Goal: Navigation & Orientation: Find specific page/section

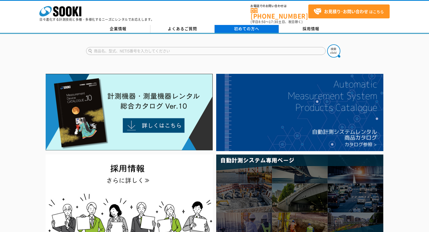
click at [245, 26] on span "初めての方へ" at bounding box center [246, 29] width 25 height 6
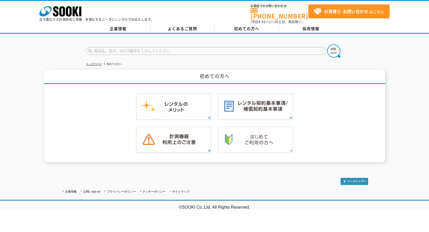
click at [250, 139] on img at bounding box center [256, 139] width 76 height 27
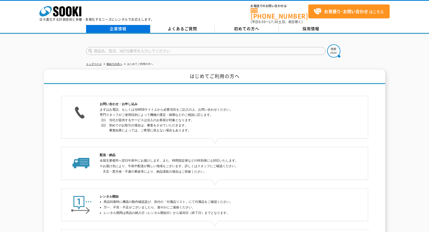
click at [120, 25] on link "企業情報" at bounding box center [118, 29] width 64 height 8
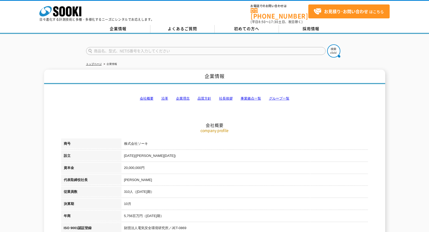
click at [255, 96] on link "事業拠点一覧" at bounding box center [251, 98] width 20 height 4
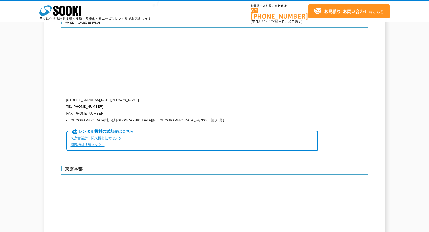
scroll to position [1290, 0]
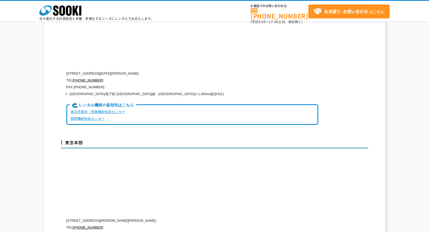
click at [96, 117] on link "関西機材技術センター" at bounding box center [88, 119] width 34 height 4
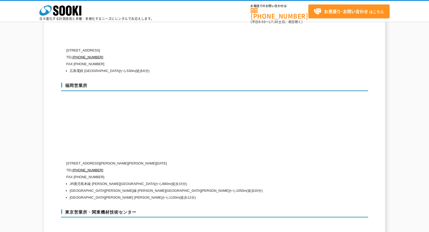
scroll to position [1919, 0]
